Goal: Information Seeking & Learning: Learn about a topic

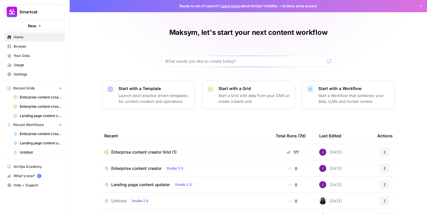
click at [27, 65] on span "Usage" at bounding box center [38, 64] width 49 height 5
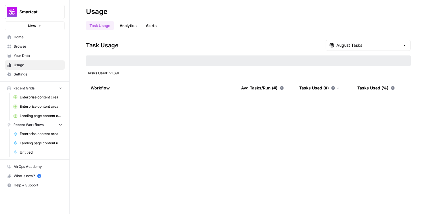
click at [125, 22] on link "Analytics" at bounding box center [128, 25] width 24 height 9
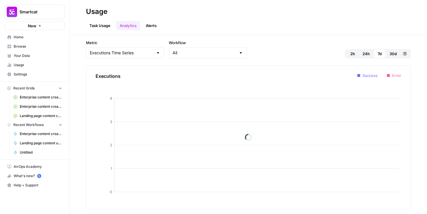
click at [96, 24] on link "Task Usage" at bounding box center [100, 25] width 28 height 9
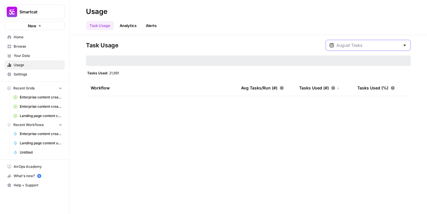
click at [370, 44] on input "text" at bounding box center [368, 45] width 64 height 6
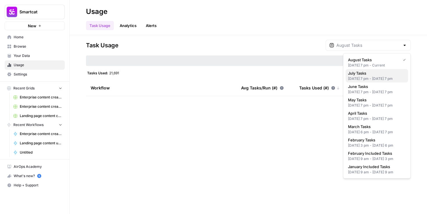
click at [359, 78] on div "[DATE] 7 pm - [DATE] 7 pm" at bounding box center [377, 78] width 58 height 5
type input "July Tasks"
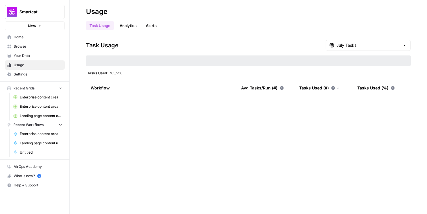
click at [368, 49] on div "July Tasks" at bounding box center [368, 45] width 85 height 11
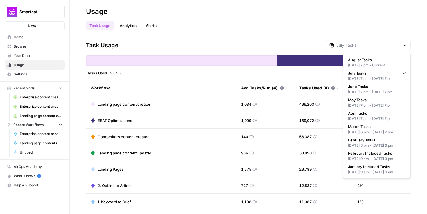
type input "July Tasks"
click at [285, 76] on div "Task Usage July Tasks Tasks Used: 783,258 Workflow Avg Tasks/Run (#) Tasks Used…" at bounding box center [248, 125] width 325 height 170
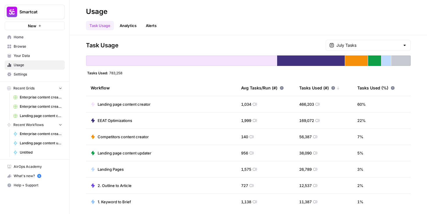
click at [153, 21] on link "Alerts" at bounding box center [151, 25] width 18 height 9
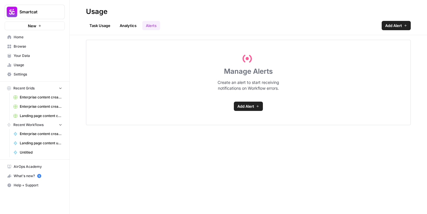
click at [99, 24] on link "Task Usage" at bounding box center [100, 25] width 28 height 9
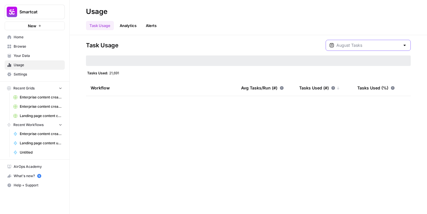
click at [385, 43] on input "text" at bounding box center [368, 45] width 64 height 6
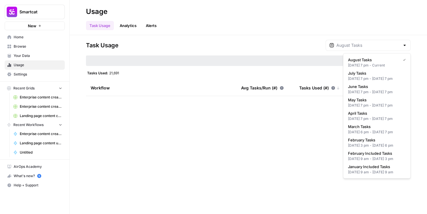
type input "August Tasks"
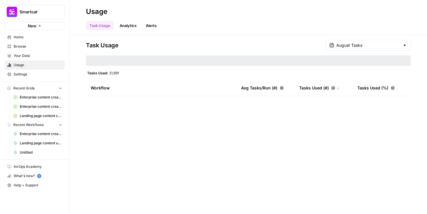
click at [329, 70] on div "Task Usage August Tasks Tasks Used: 21,691 Workflow Avg Tasks/Run (#) Tasks Use…" at bounding box center [248, 68] width 325 height 56
click at [261, 60] on div at bounding box center [248, 60] width 325 height 10
click at [367, 48] on div "August Tasks" at bounding box center [368, 45] width 85 height 11
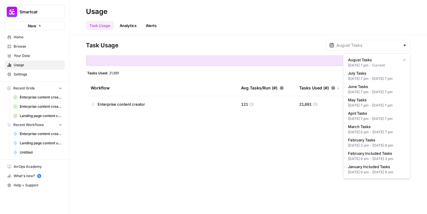
type input "August Tasks"
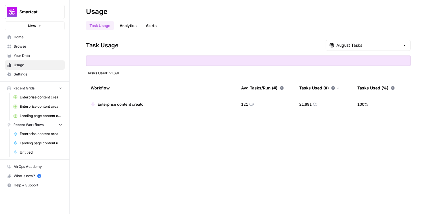
click at [308, 67] on div "Task Usage August Tasks Tasks Used: 21,691 Workflow Avg Tasks/Run (#) Tasks Use…" at bounding box center [248, 76] width 325 height 73
click at [351, 44] on div "August Tasks" at bounding box center [368, 45] width 85 height 11
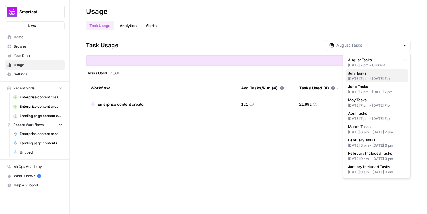
click at [359, 76] on span "July Tasks" at bounding box center [375, 73] width 55 height 6
type input "July Tasks"
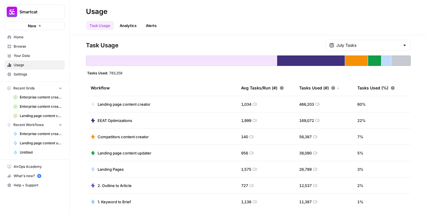
click at [26, 75] on span "Settings" at bounding box center [38, 74] width 49 height 5
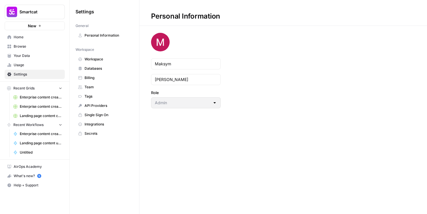
click at [88, 76] on span "Billing" at bounding box center [108, 77] width 46 height 5
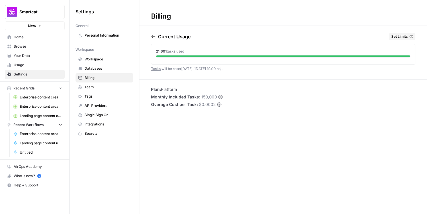
click at [201, 98] on span "150,000" at bounding box center [209, 97] width 16 height 6
copy span "150,000"
click at [29, 66] on span "Usage" at bounding box center [38, 64] width 49 height 5
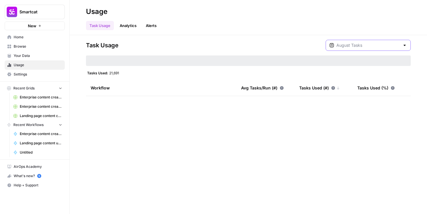
click at [381, 45] on input "text" at bounding box center [368, 45] width 64 height 6
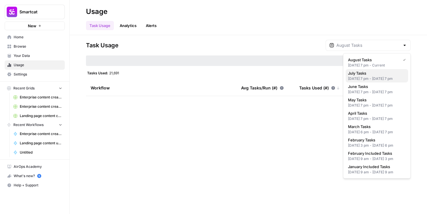
click at [361, 75] on span "July Tasks" at bounding box center [375, 73] width 55 height 6
type input "July Tasks"
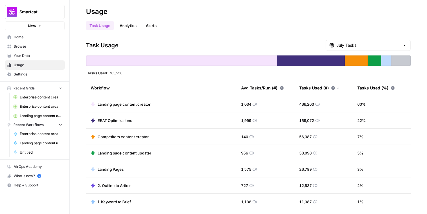
click at [112, 75] on span "783,258" at bounding box center [115, 73] width 13 height 5
copy span "783,258"
click at [36, 77] on span "Settings" at bounding box center [38, 74] width 49 height 5
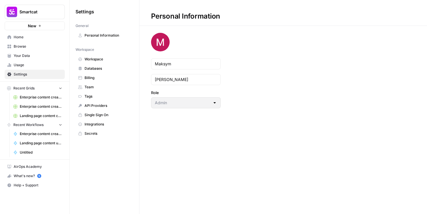
click at [92, 79] on span "Billing" at bounding box center [108, 77] width 46 height 5
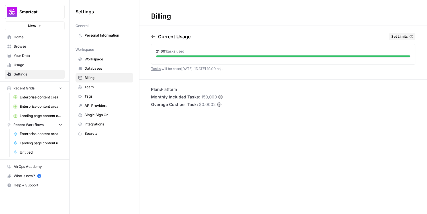
click at [207, 105] on span "$0.0002" at bounding box center [207, 105] width 17 height 6
copy span "0.0002"
click at [210, 105] on span "$0.0002" at bounding box center [207, 105] width 17 height 6
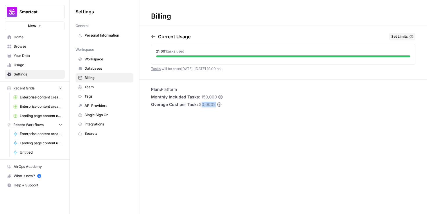
click at [44, 74] on span "Settings" at bounding box center [38, 74] width 49 height 5
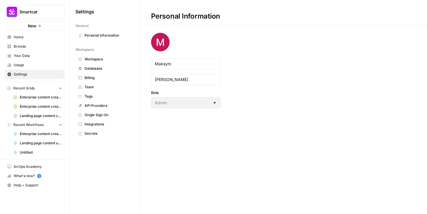
click at [37, 64] on span "Usage" at bounding box center [38, 64] width 49 height 5
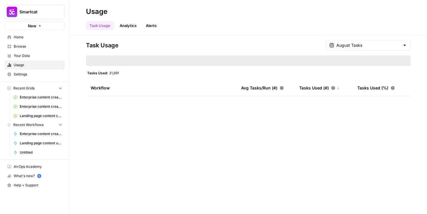
click at [375, 49] on div "August Tasks" at bounding box center [368, 45] width 85 height 11
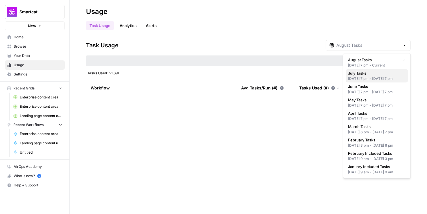
click at [363, 73] on span "July Tasks" at bounding box center [375, 73] width 55 height 6
type input "July Tasks"
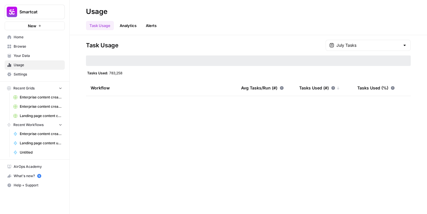
click at [119, 74] on span "783,258" at bounding box center [115, 73] width 13 height 5
copy span "783,258"
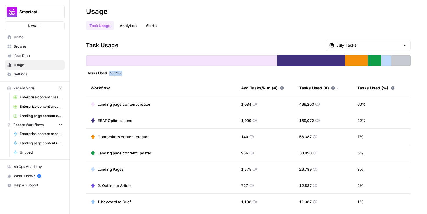
click at [130, 26] on link "Analytics" at bounding box center [128, 25] width 24 height 9
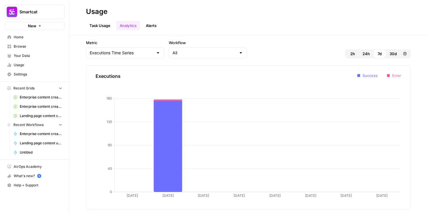
click at [26, 74] on span "Settings" at bounding box center [38, 74] width 49 height 5
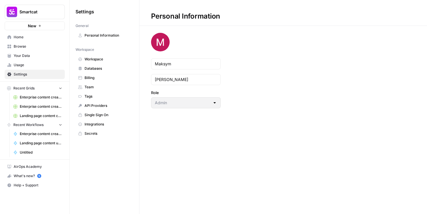
click at [102, 80] on span "Billing" at bounding box center [108, 77] width 46 height 5
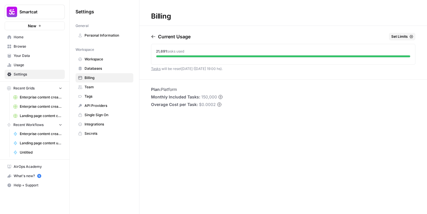
click at [211, 104] on span "$0.0002" at bounding box center [207, 105] width 17 height 6
copy span "0.0002"
click at [199, 103] on span "$0.0002" at bounding box center [207, 105] width 17 height 6
click at [158, 103] on span "Overage Cost per Task:" at bounding box center [174, 105] width 47 height 6
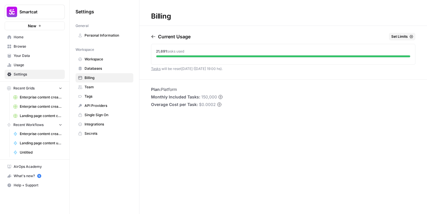
drag, startPoint x: 158, startPoint y: 103, endPoint x: 190, endPoint y: 103, distance: 32.0
click at [190, 103] on span "Overage Cost per Task:" at bounding box center [174, 105] width 47 height 6
copy span "Overage Cost per Task"
click at [152, 36] on icon "button" at bounding box center [153, 36] width 4 height 3
click at [207, 127] on div "Billing [DATE] Set Limits 783,258 tasks used Plan: Platform Monthly Included Ta…" at bounding box center [283, 107] width 288 height 214
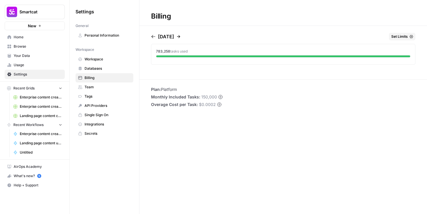
click at [199, 103] on span "$0.0002" at bounding box center [207, 105] width 17 height 6
drag, startPoint x: 199, startPoint y: 103, endPoint x: 209, endPoint y: 106, distance: 10.8
click at [209, 106] on span "$0.0002" at bounding box center [207, 105] width 17 height 6
click at [212, 97] on span "150,000" at bounding box center [209, 97] width 16 height 6
drag, startPoint x: 212, startPoint y: 97, endPoint x: 205, endPoint y: 97, distance: 6.7
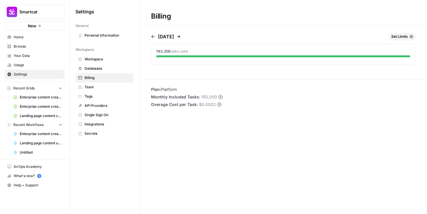
click at [205, 97] on span "150,000" at bounding box center [209, 97] width 16 height 6
click at [199, 105] on span "$0.0002" at bounding box center [207, 105] width 17 height 6
drag, startPoint x: 199, startPoint y: 105, endPoint x: 210, endPoint y: 105, distance: 11.1
click at [210, 105] on span "$0.0002" at bounding box center [207, 105] width 17 height 6
drag, startPoint x: 155, startPoint y: 52, endPoint x: 168, endPoint y: 52, distance: 12.8
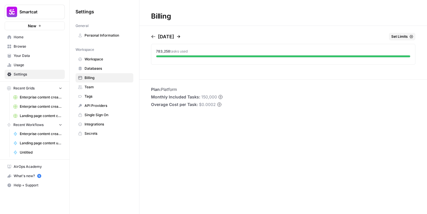
click at [168, 52] on div "783,258 tasks used" at bounding box center [283, 53] width 264 height 18
click at [211, 106] on span "$0.0002" at bounding box center [207, 105] width 17 height 6
drag, startPoint x: 211, startPoint y: 106, endPoint x: 200, endPoint y: 106, distance: 11.0
click at [200, 106] on span "$0.0002" at bounding box center [207, 105] width 17 height 6
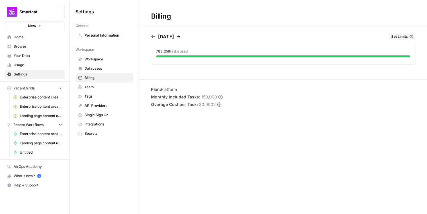
click at [42, 65] on span "Usage" at bounding box center [38, 64] width 49 height 5
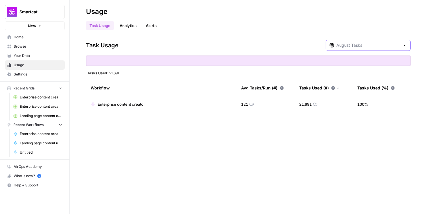
click at [374, 47] on input "text" at bounding box center [368, 45] width 64 height 6
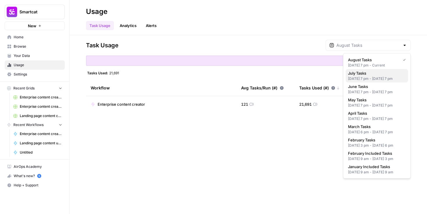
click at [364, 78] on div "[DATE] 7 pm - [DATE] 7 pm" at bounding box center [377, 78] width 58 height 5
type input "July Tasks"
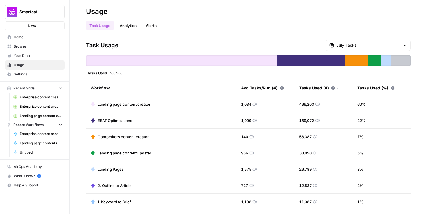
click at [128, 135] on span "Competitors content creator" at bounding box center [123, 137] width 51 height 6
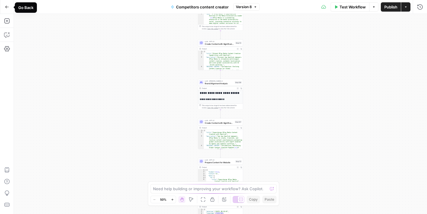
click at [10, 10] on button "Go Back" at bounding box center [7, 7] width 10 height 10
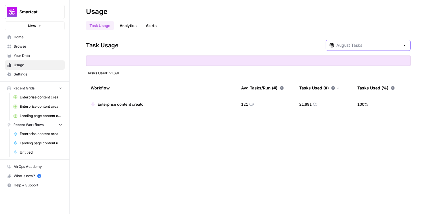
click at [390, 44] on input "text" at bounding box center [368, 45] width 64 height 6
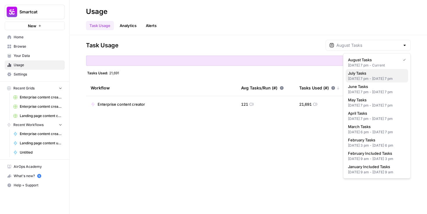
click at [368, 73] on span "July Tasks" at bounding box center [375, 73] width 55 height 6
type input "July Tasks"
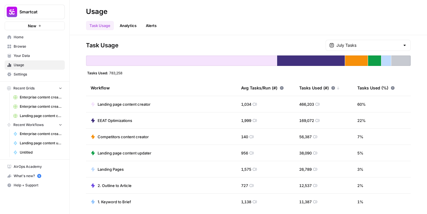
click at [247, 104] on span "1,034" at bounding box center [246, 104] width 10 height 6
drag, startPoint x: 247, startPoint y: 104, endPoint x: 242, endPoint y: 104, distance: 5.2
click at [242, 104] on span "1,034" at bounding box center [246, 104] width 10 height 6
copy span "1,034"
